Goal: Task Accomplishment & Management: Use online tool/utility

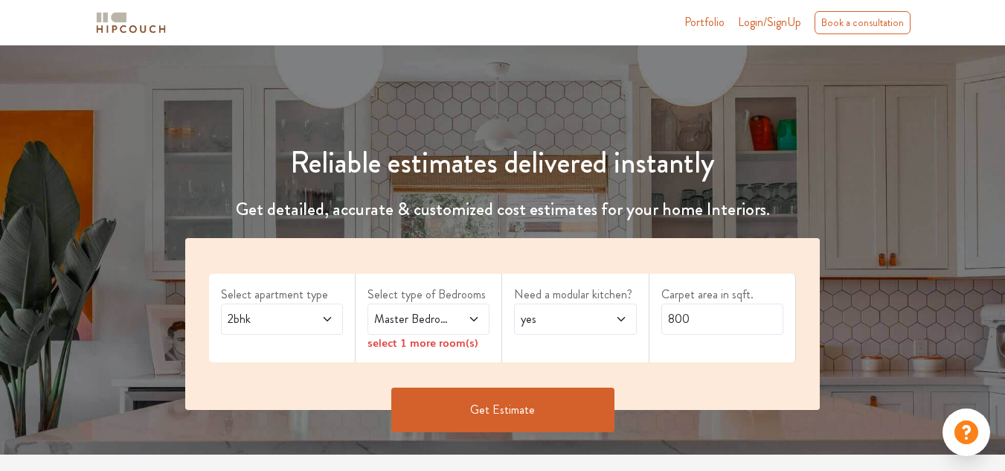
scroll to position [223, 0]
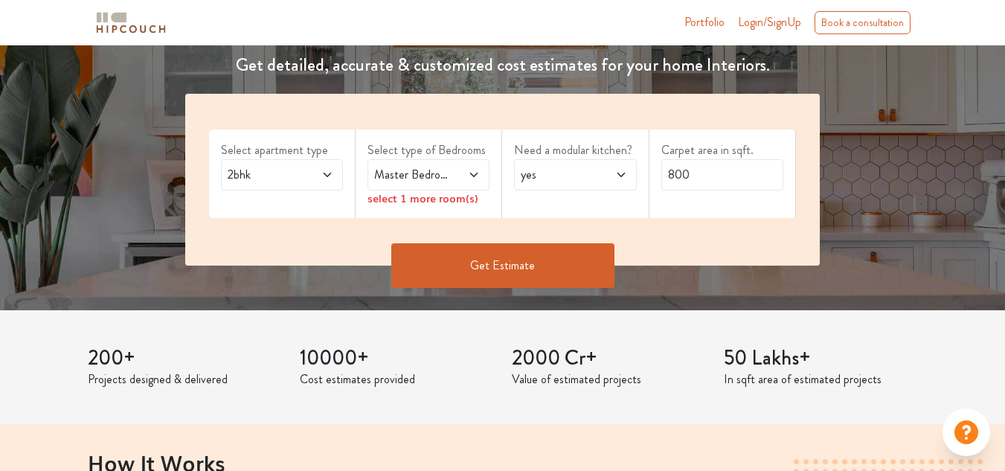
click at [299, 170] on span "2bhk" at bounding box center [266, 175] width 82 height 18
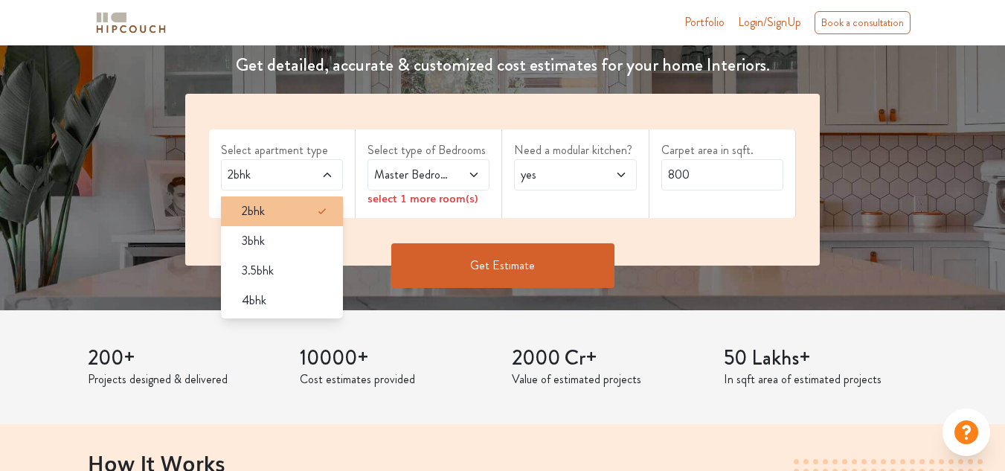
click at [276, 213] on div "2bhk" at bounding box center [286, 211] width 113 height 18
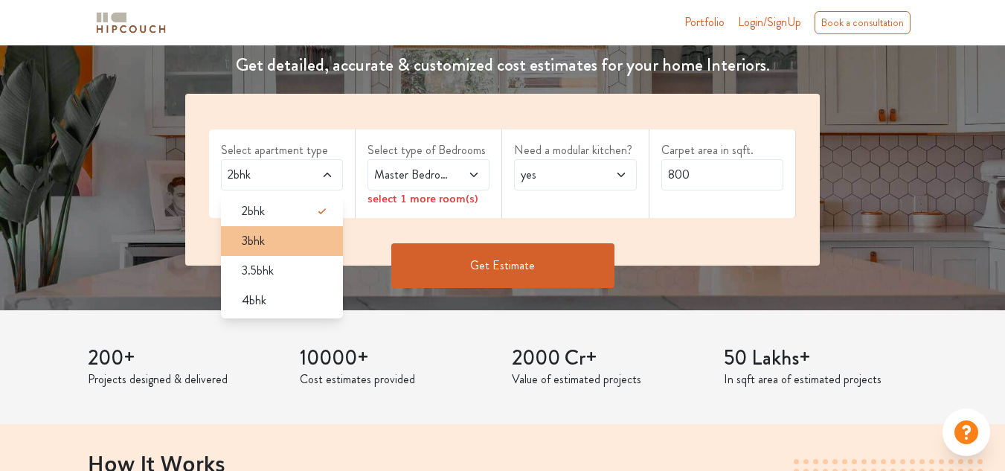
click at [312, 244] on div "3bhk" at bounding box center [286, 241] width 113 height 18
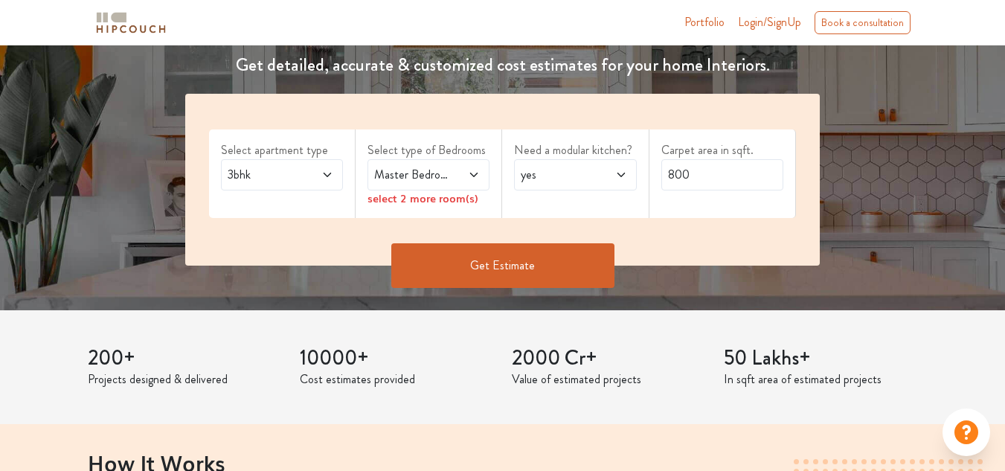
click at [475, 173] on icon at bounding box center [474, 175] width 12 height 12
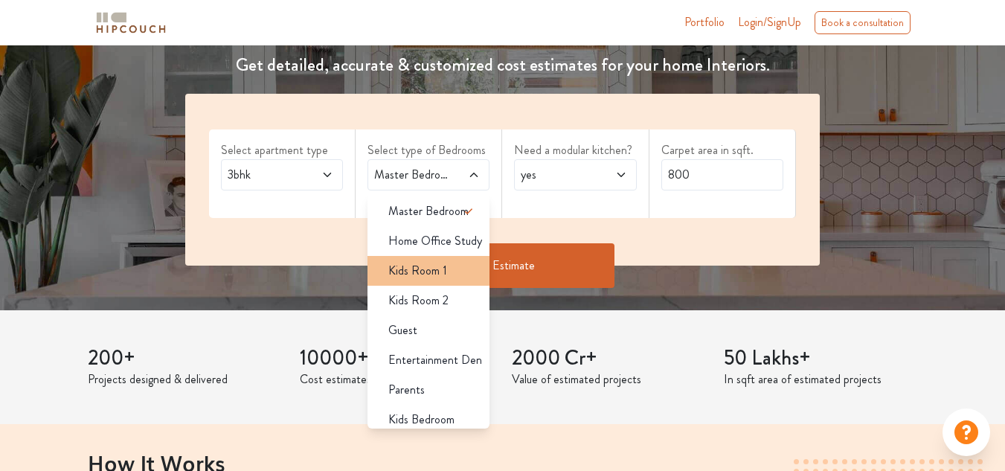
click at [431, 275] on span "Kids Room 1" at bounding box center [417, 271] width 59 height 18
click at [433, 267] on span "Kids Room 1" at bounding box center [417, 271] width 59 height 18
click at [597, 173] on span "yes" at bounding box center [559, 175] width 82 height 18
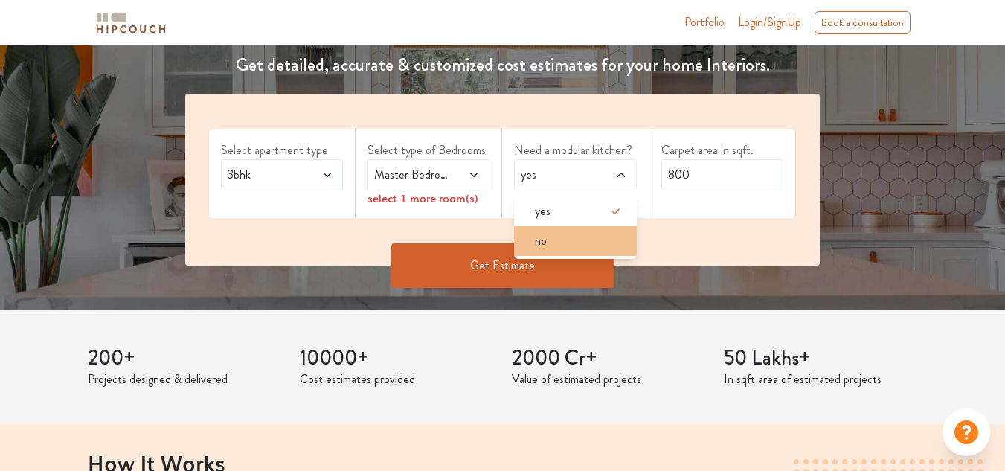
click at [584, 240] on div "no" at bounding box center [579, 241] width 113 height 18
click at [472, 173] on icon at bounding box center [473, 175] width 7 height 4
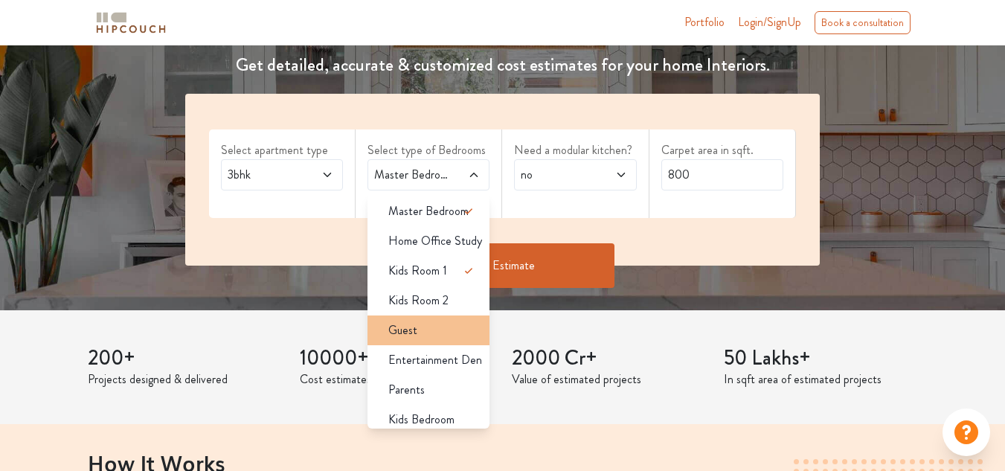
click at [450, 332] on div "Guest" at bounding box center [432, 330] width 113 height 18
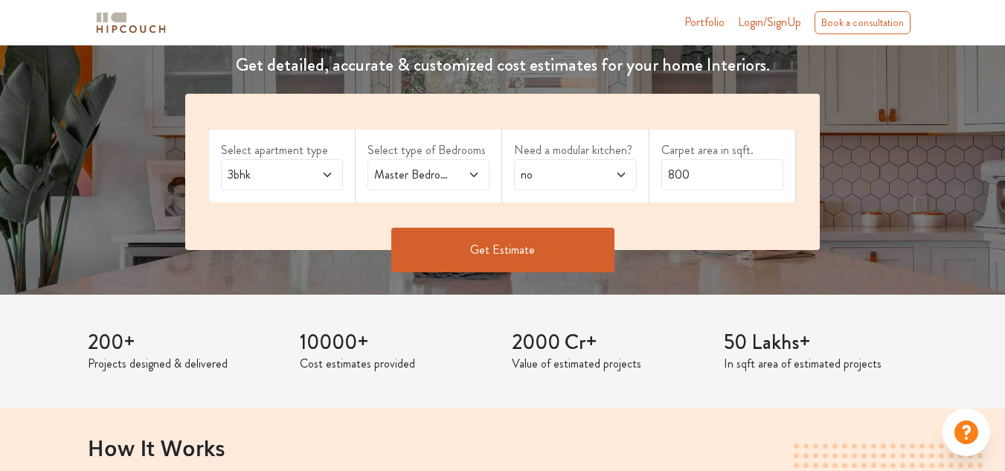
click at [444, 178] on span "Master Bedroom,Kids Room 1,Guest" at bounding box center [412, 175] width 82 height 18
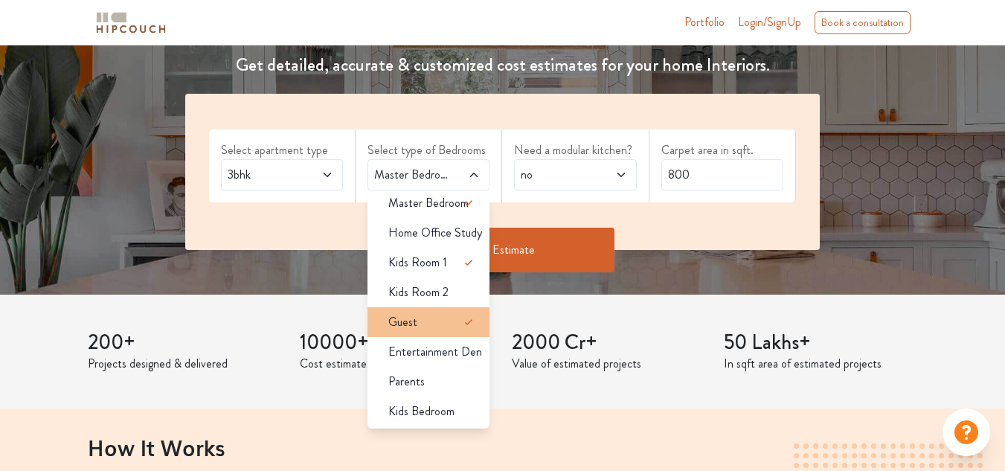
scroll to position [0, 0]
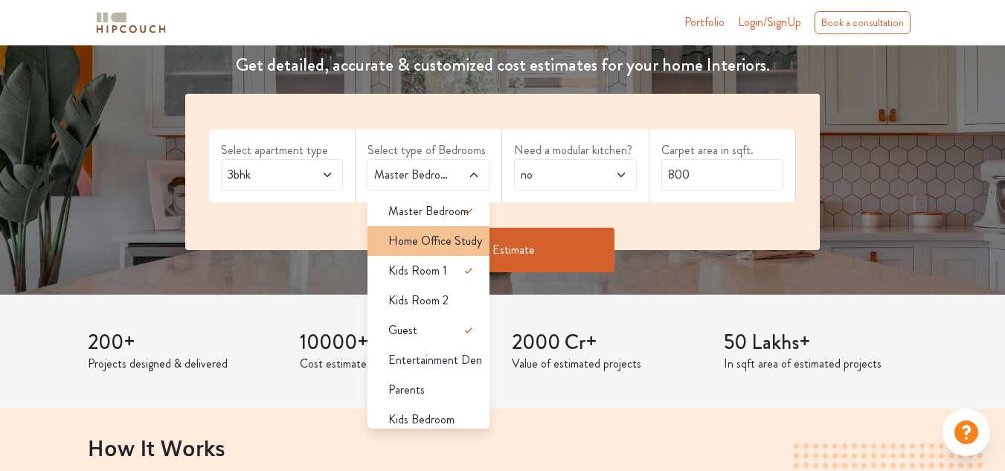
click at [438, 246] on span "Home Office Study" at bounding box center [435, 241] width 94 height 18
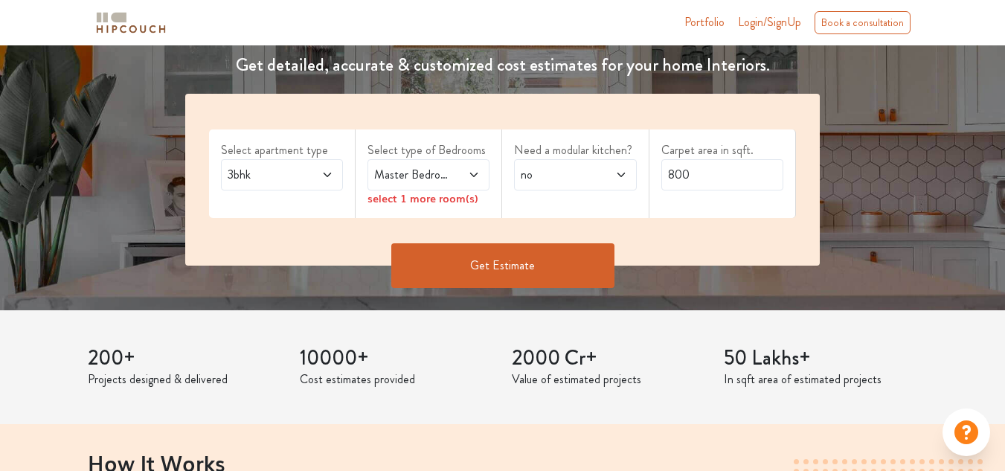
click at [475, 176] on icon at bounding box center [473, 175] width 7 height 4
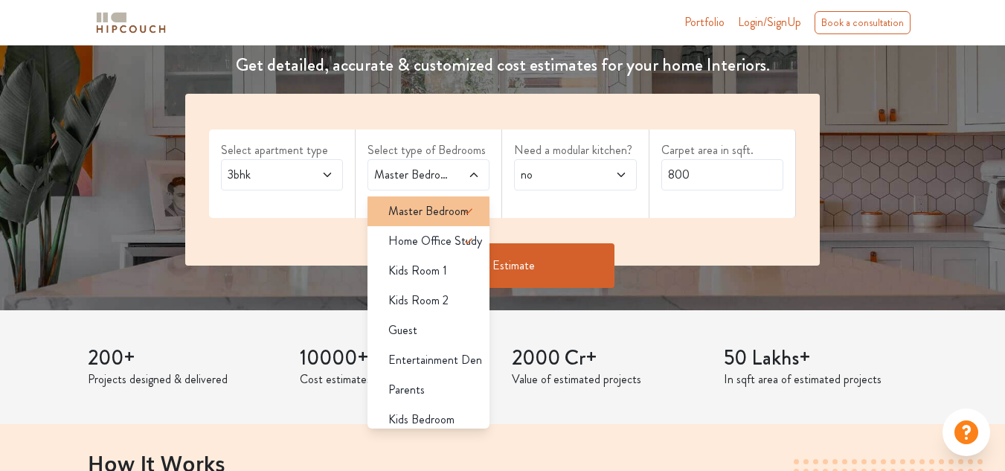
click at [463, 212] on icon at bounding box center [469, 211] width 18 height 18
click at [460, 212] on icon at bounding box center [469, 211] width 18 height 18
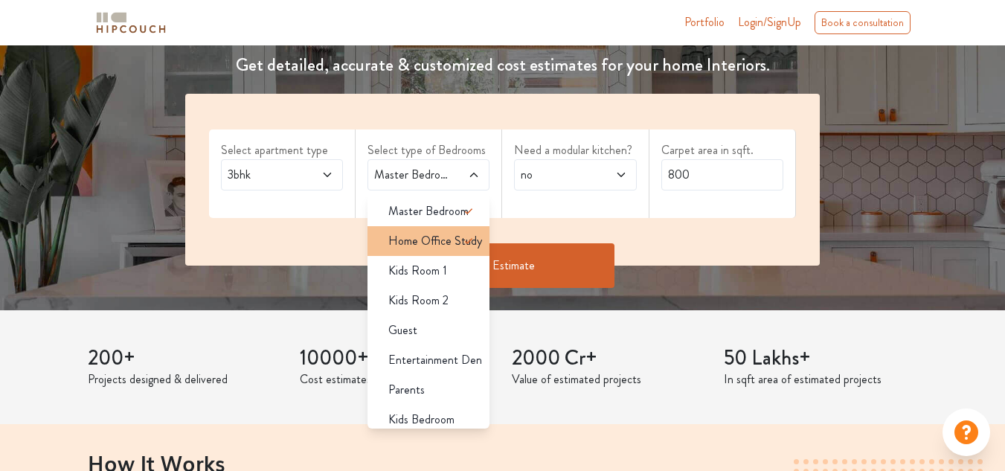
click at [466, 244] on icon at bounding box center [469, 241] width 18 height 18
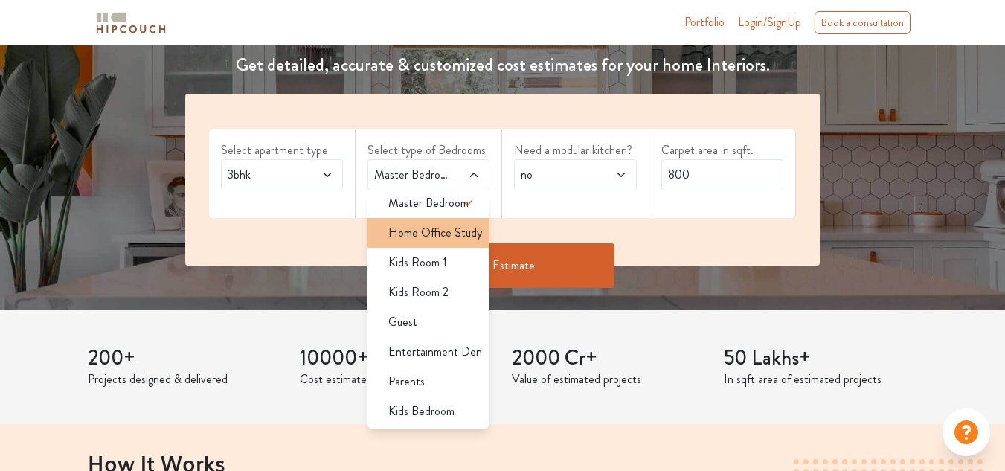
scroll to position [74, 0]
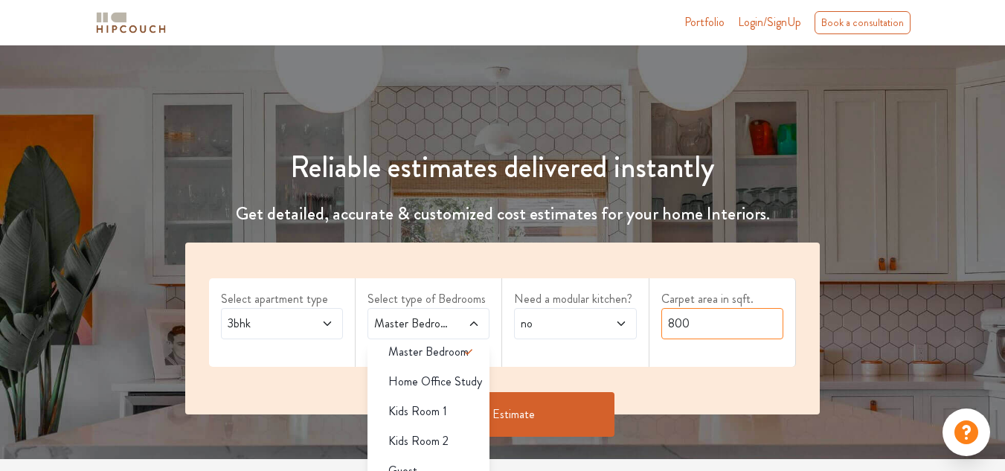
click at [696, 321] on input "800" at bounding box center [722, 323] width 122 height 31
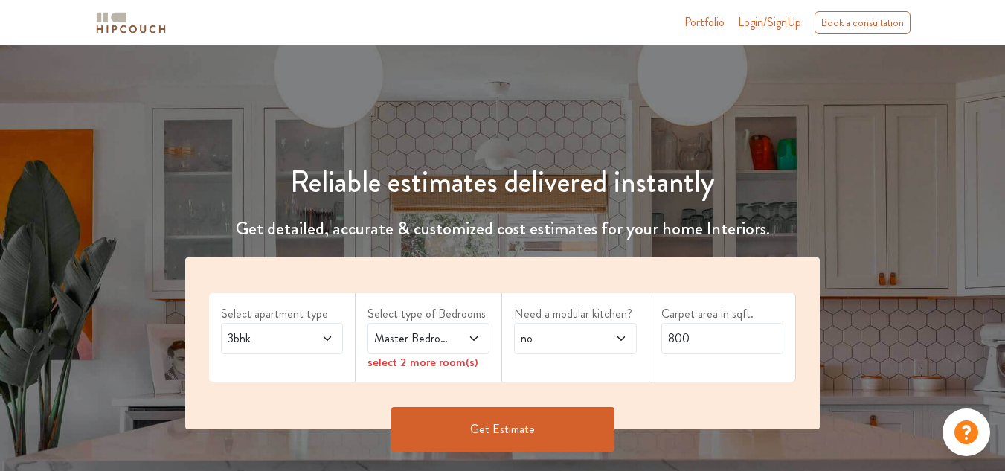
drag, startPoint x: 642, startPoint y: 331, endPoint x: 632, endPoint y: 275, distance: 57.5
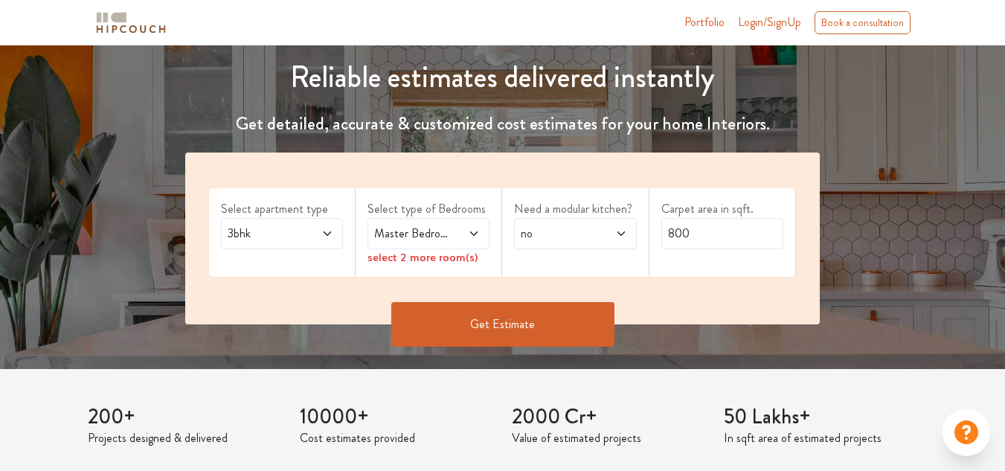
scroll to position [170, 0]
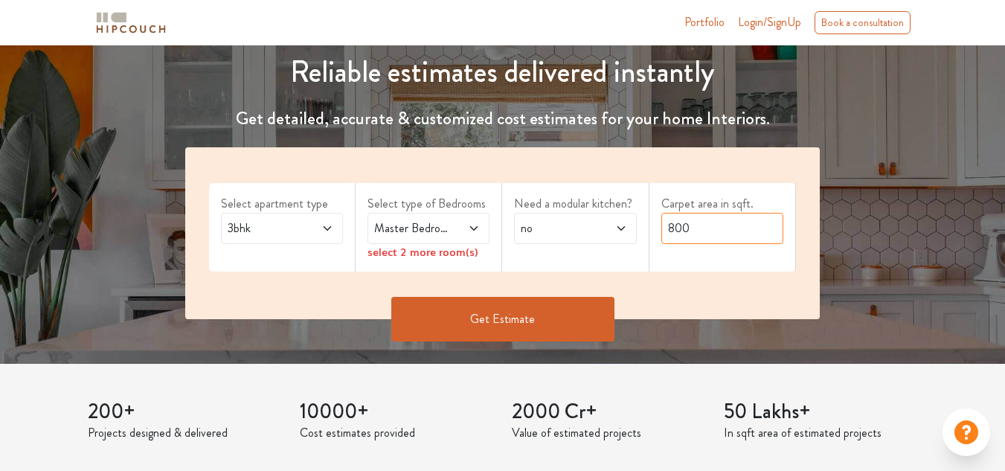
click at [713, 231] on input "800" at bounding box center [722, 228] width 122 height 31
type input "8"
type input "200"
click at [525, 322] on button "Get Estimate" at bounding box center [502, 319] width 223 height 45
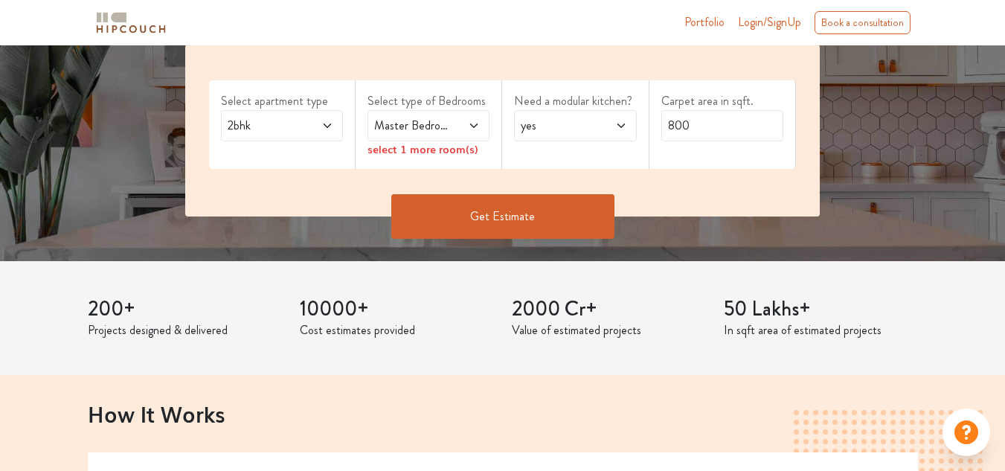
scroll to position [298, 0]
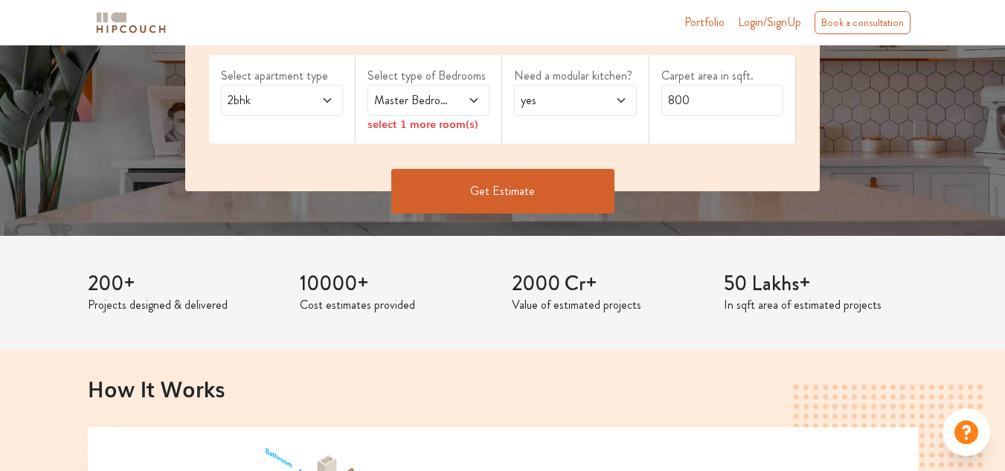
click at [322, 98] on icon at bounding box center [327, 100] width 12 height 12
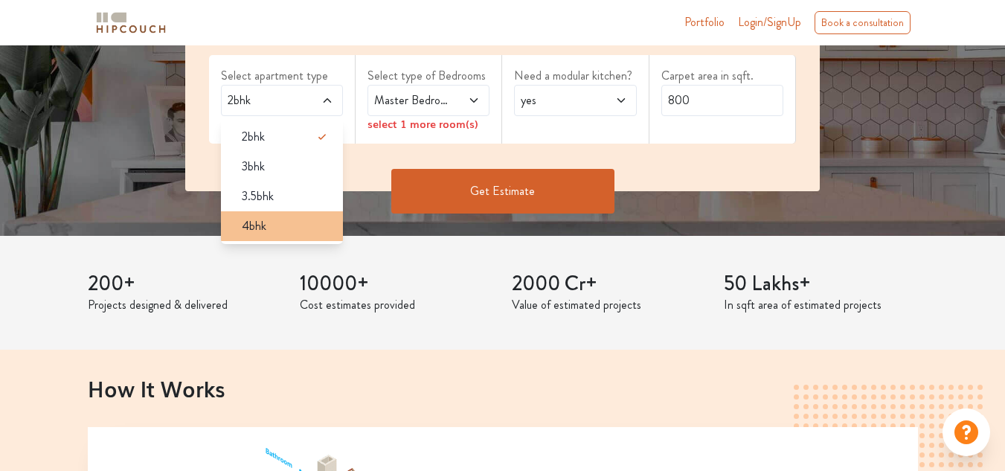
click at [301, 222] on div "4bhk" at bounding box center [286, 226] width 113 height 18
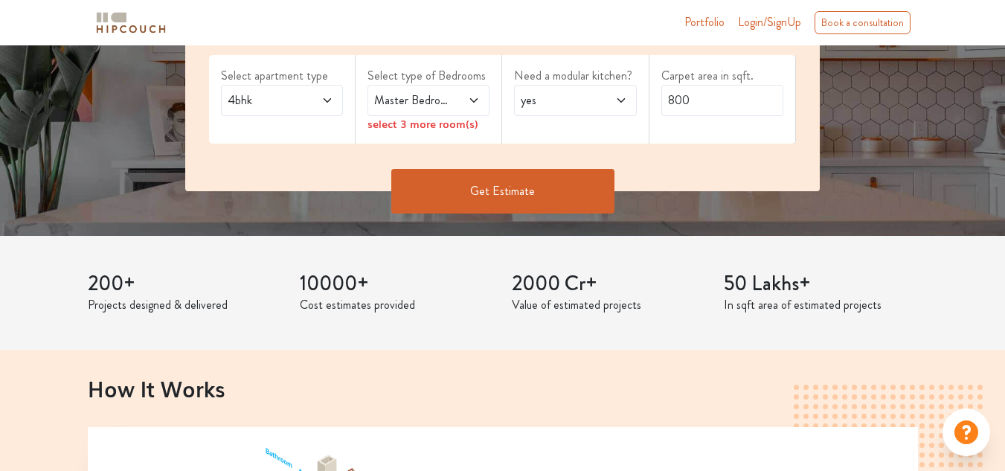
click at [441, 100] on span "Master Bedroom" at bounding box center [412, 101] width 82 height 18
click at [469, 102] on icon at bounding box center [474, 100] width 12 height 12
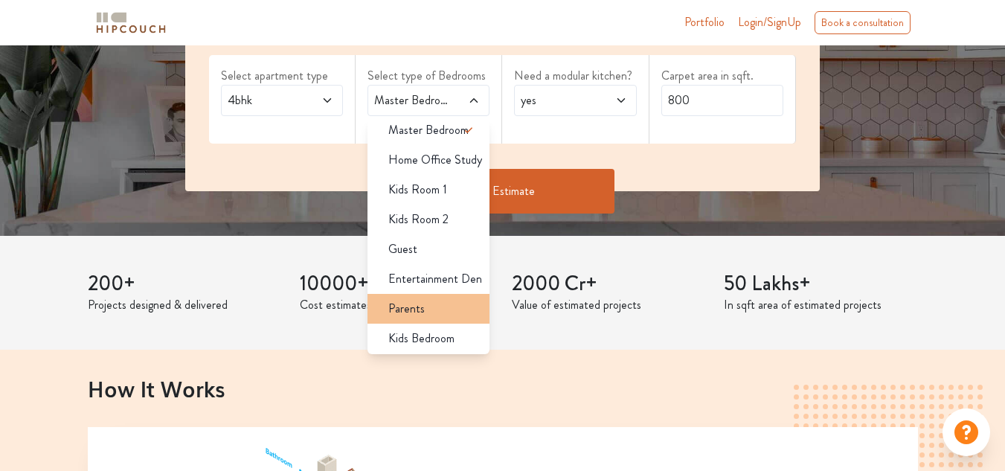
scroll to position [8, 0]
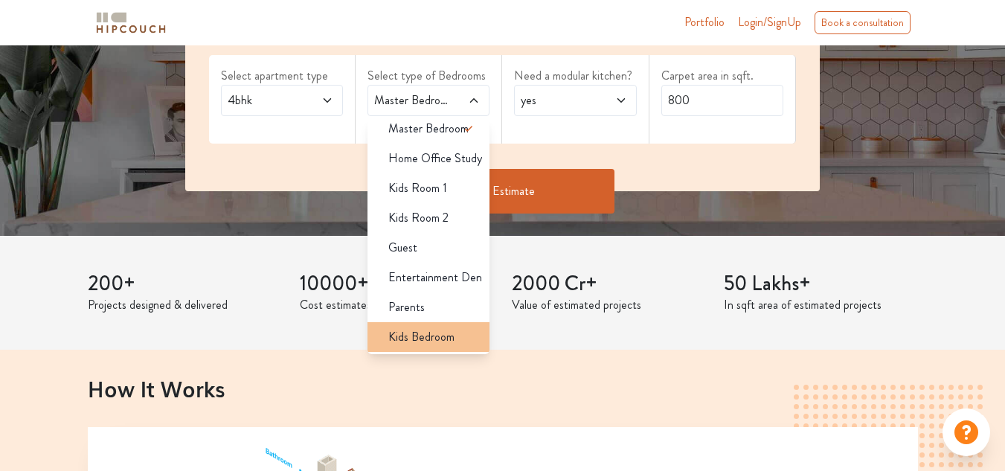
click at [428, 341] on span "Kids Bedroom" at bounding box center [421, 337] width 66 height 18
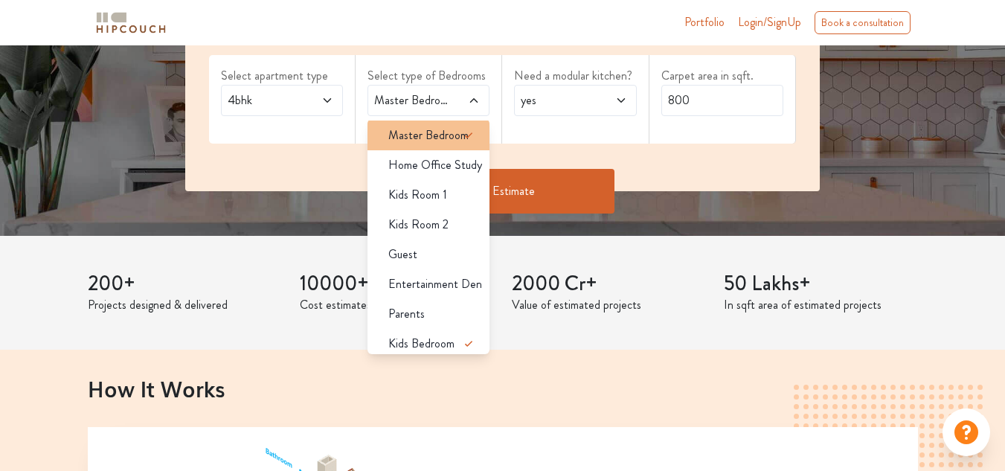
scroll to position [0, 0]
click at [431, 138] on span "Master Bedroom" at bounding box center [428, 137] width 80 height 18
click at [464, 137] on icon at bounding box center [469, 137] width 18 height 18
drag, startPoint x: 460, startPoint y: 132, endPoint x: 381, endPoint y: 148, distance: 80.4
click at [460, 135] on icon at bounding box center [469, 137] width 18 height 18
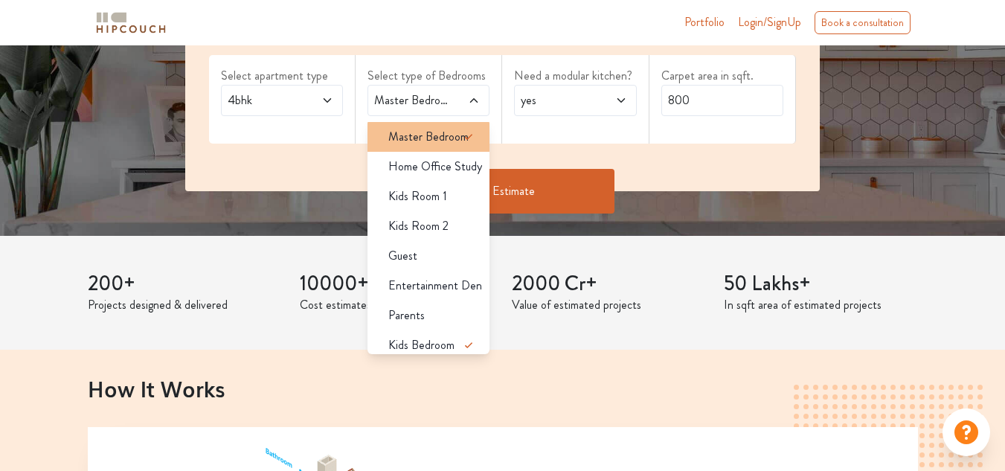
click at [460, 143] on icon at bounding box center [469, 137] width 18 height 18
click at [469, 135] on span at bounding box center [475, 137] width 30 height 30
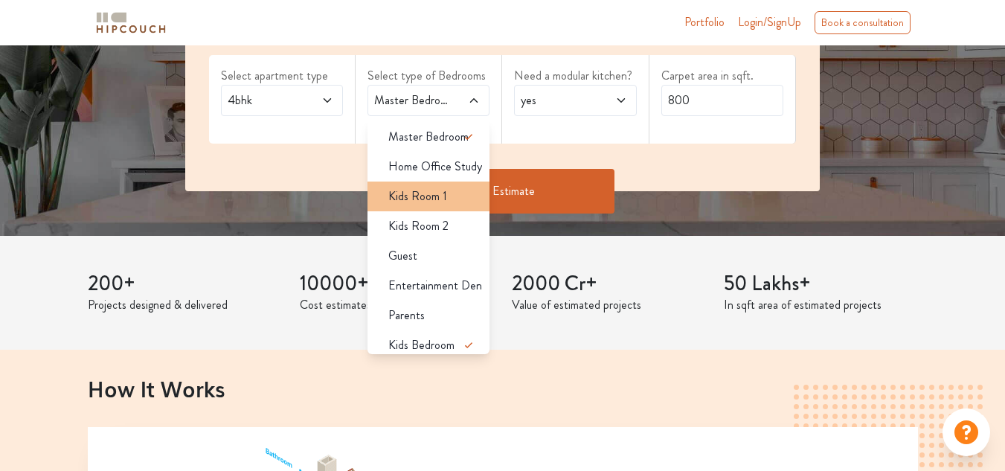
drag, startPoint x: 452, startPoint y: 138, endPoint x: 439, endPoint y: 187, distance: 50.9
click at [460, 138] on icon at bounding box center [469, 137] width 18 height 18
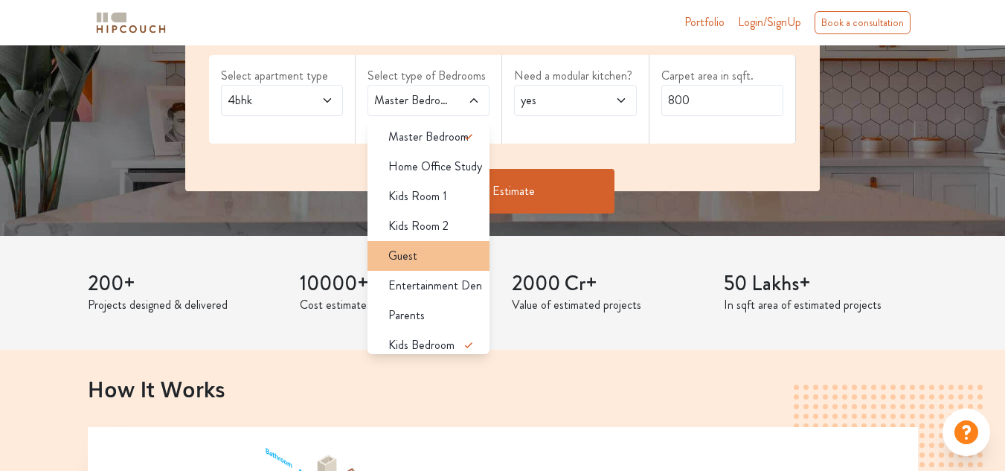
scroll to position [8, 0]
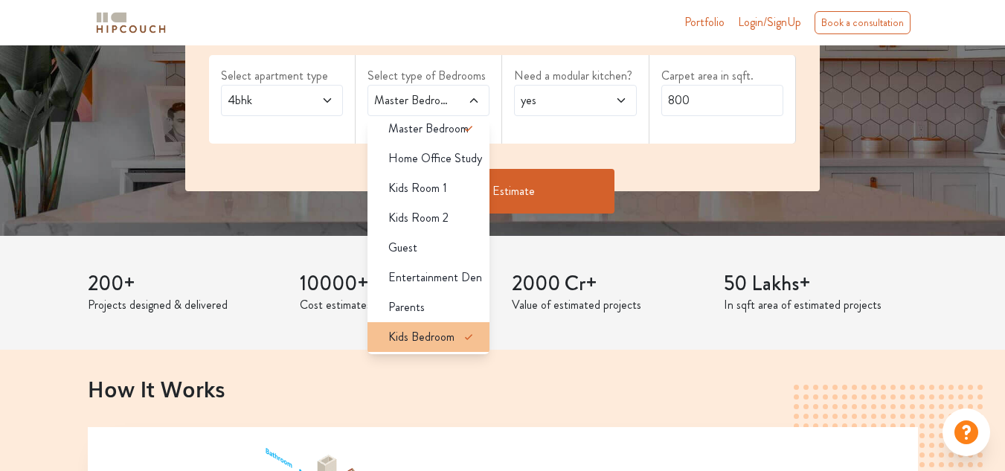
click at [460, 333] on icon at bounding box center [469, 337] width 18 height 18
click at [445, 341] on span "Kids Bedroom" at bounding box center [421, 337] width 66 height 18
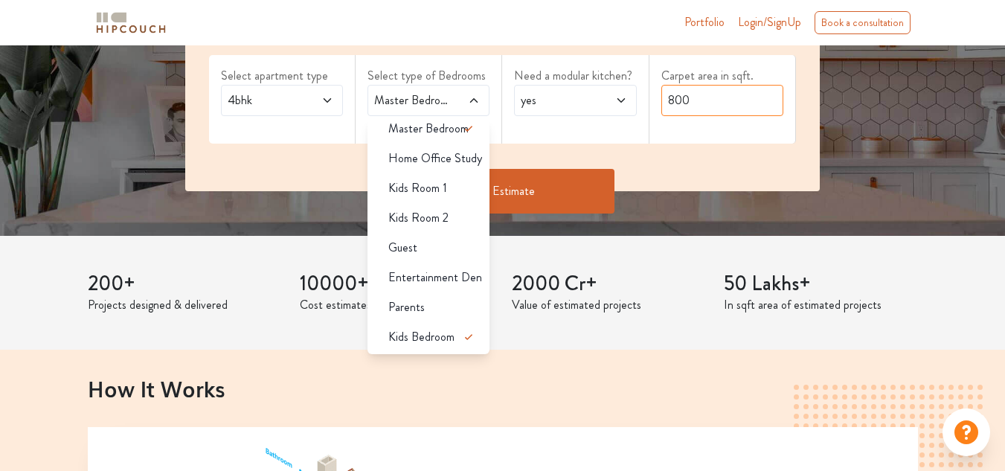
click at [714, 98] on input "800" at bounding box center [722, 100] width 122 height 31
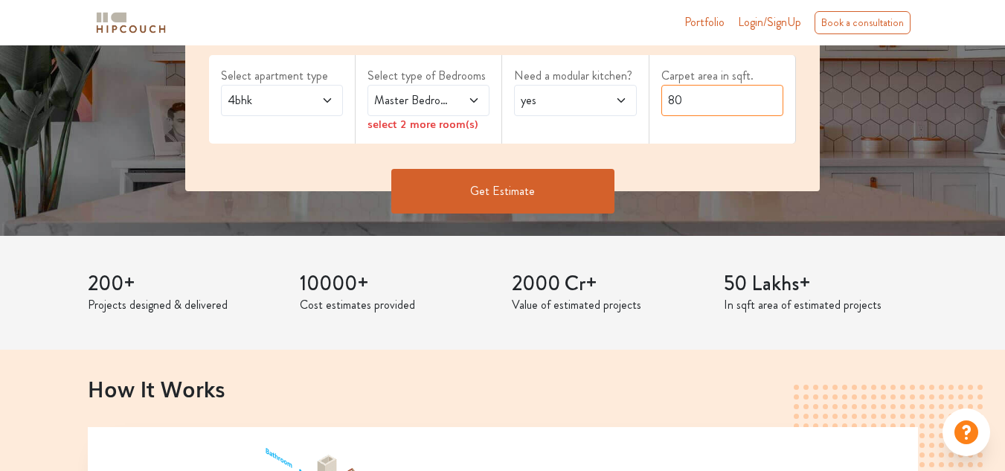
type input "8"
type input "200"
click at [617, 103] on icon at bounding box center [621, 100] width 12 height 12
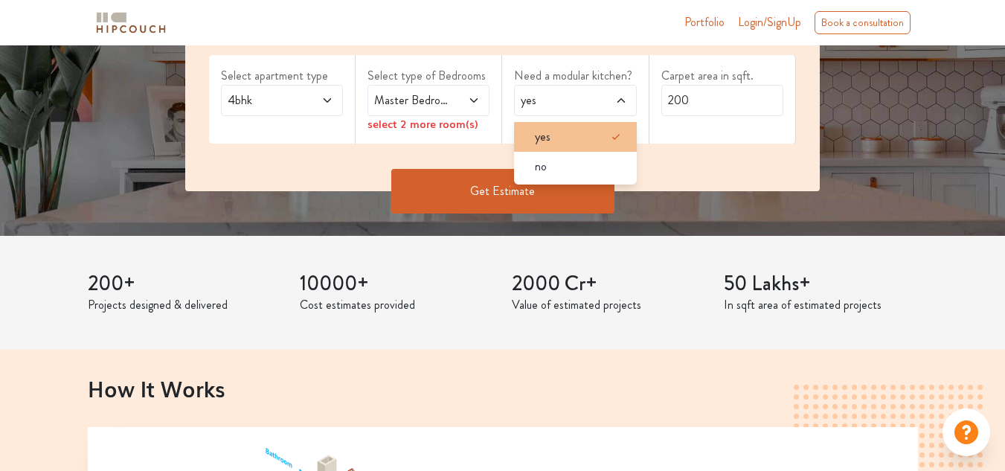
click at [565, 141] on div "yes" at bounding box center [579, 137] width 113 height 18
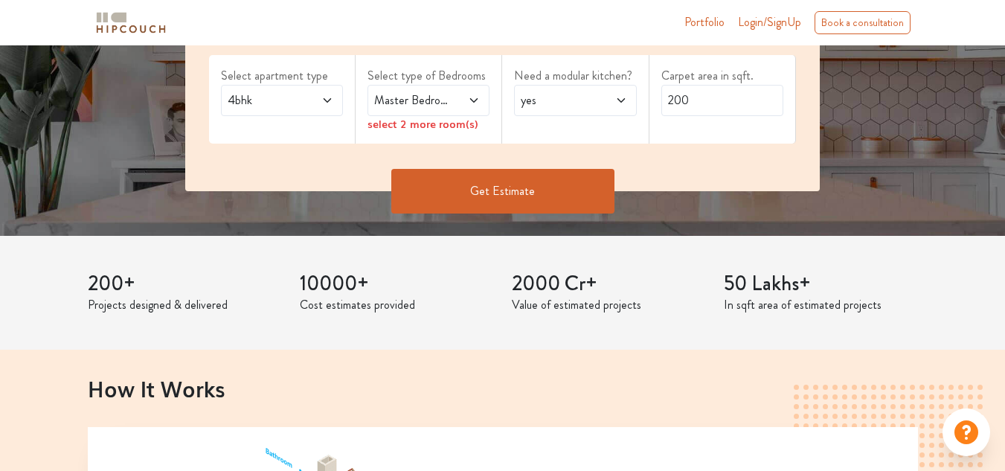
click at [503, 187] on button "Get Estimate" at bounding box center [502, 191] width 223 height 45
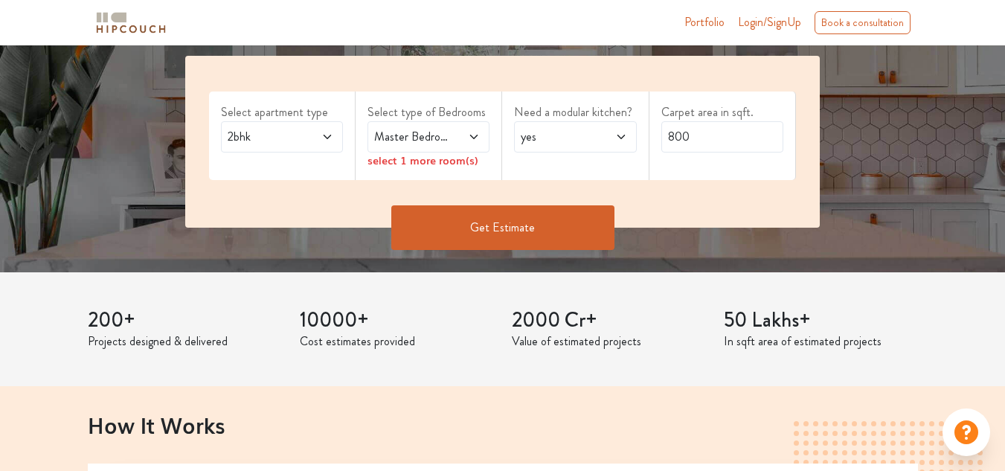
scroll to position [298, 0]
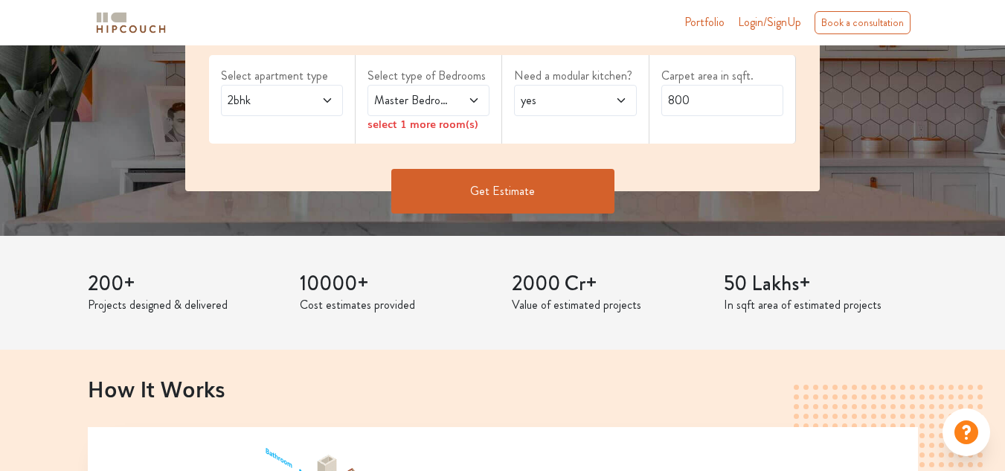
click at [443, 108] on span "Master Bedroom" at bounding box center [412, 101] width 82 height 18
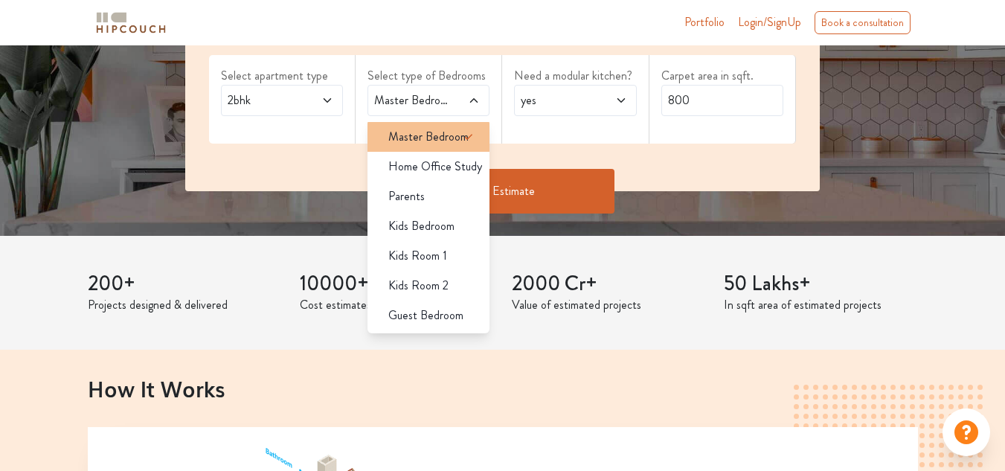
click at [420, 136] on span "Master Bedroom" at bounding box center [428, 137] width 80 height 18
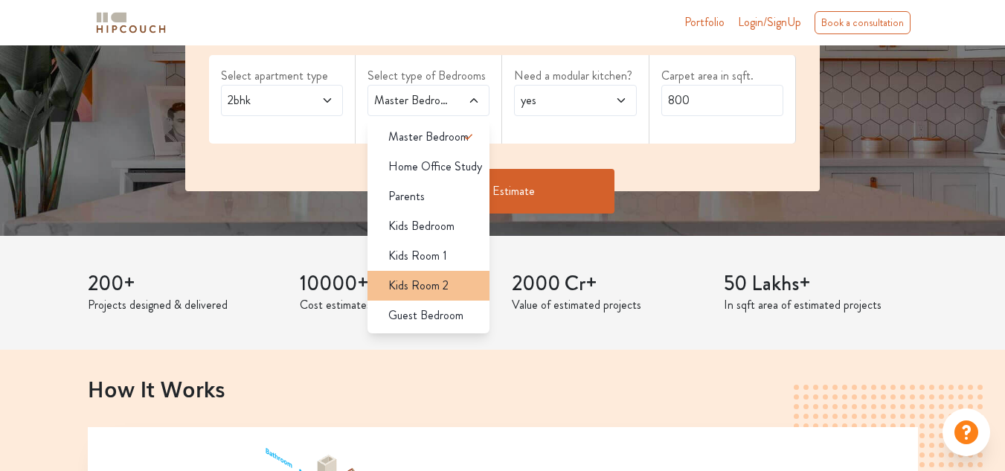
click at [453, 289] on div "Kids Room 2" at bounding box center [432, 286] width 113 height 18
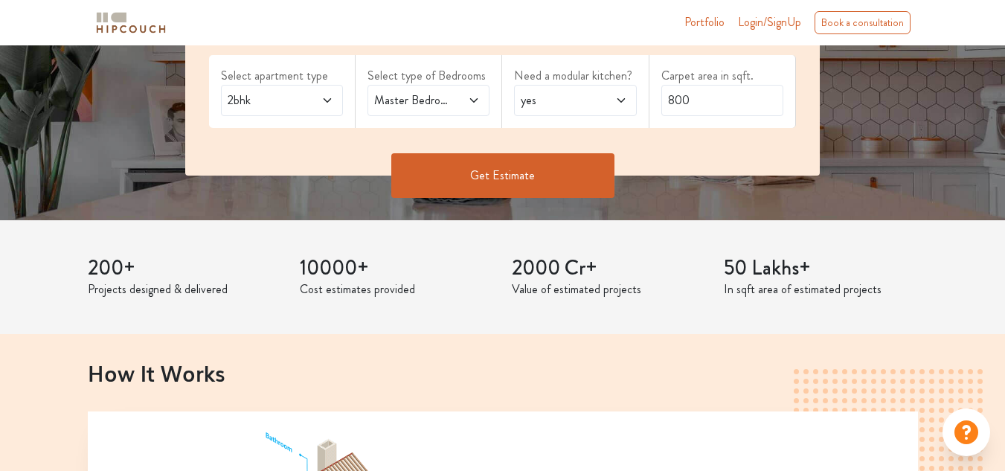
click at [484, 172] on button "Get Estimate" at bounding box center [502, 175] width 223 height 45
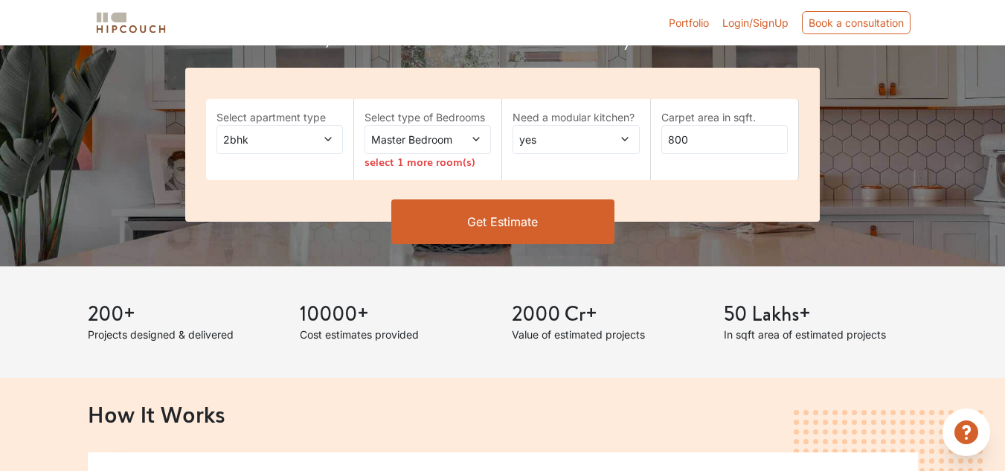
scroll to position [223, 0]
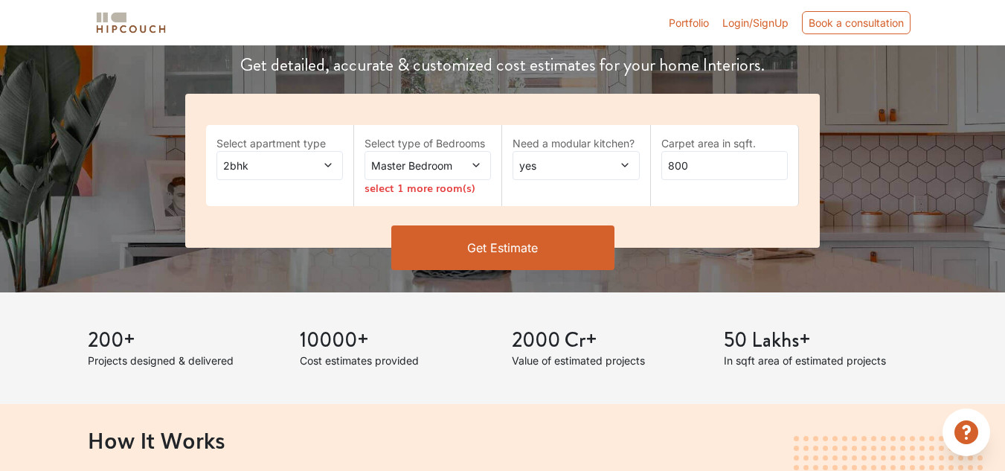
click at [485, 246] on button "Get Estimate" at bounding box center [502, 247] width 223 height 45
